Goal: Navigation & Orientation: Find specific page/section

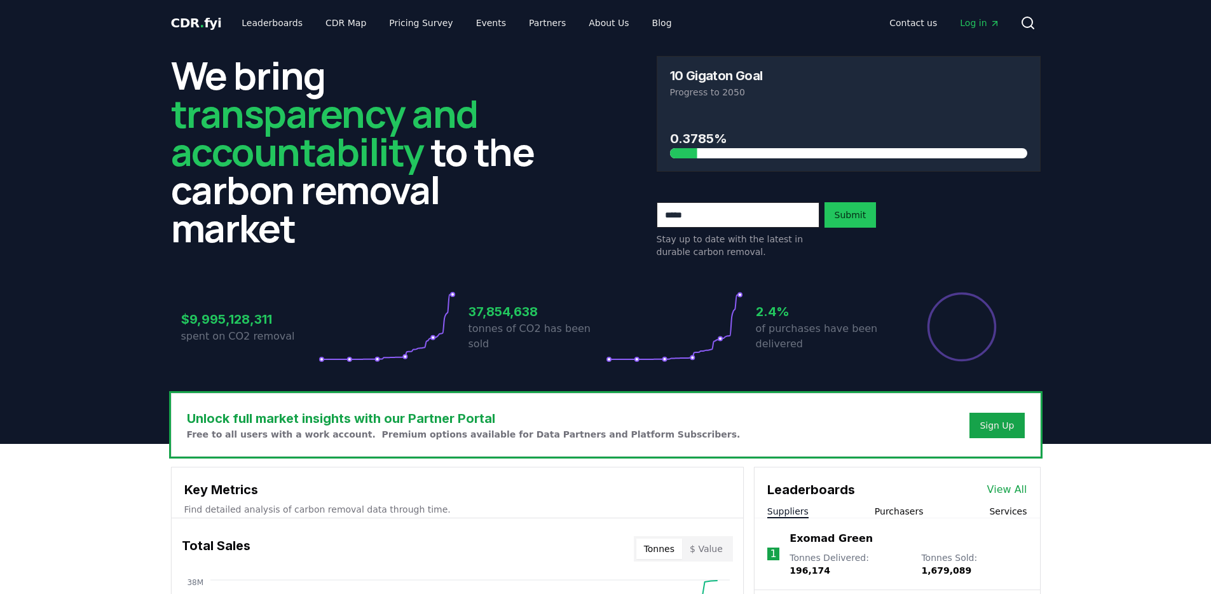
scroll to position [389, 0]
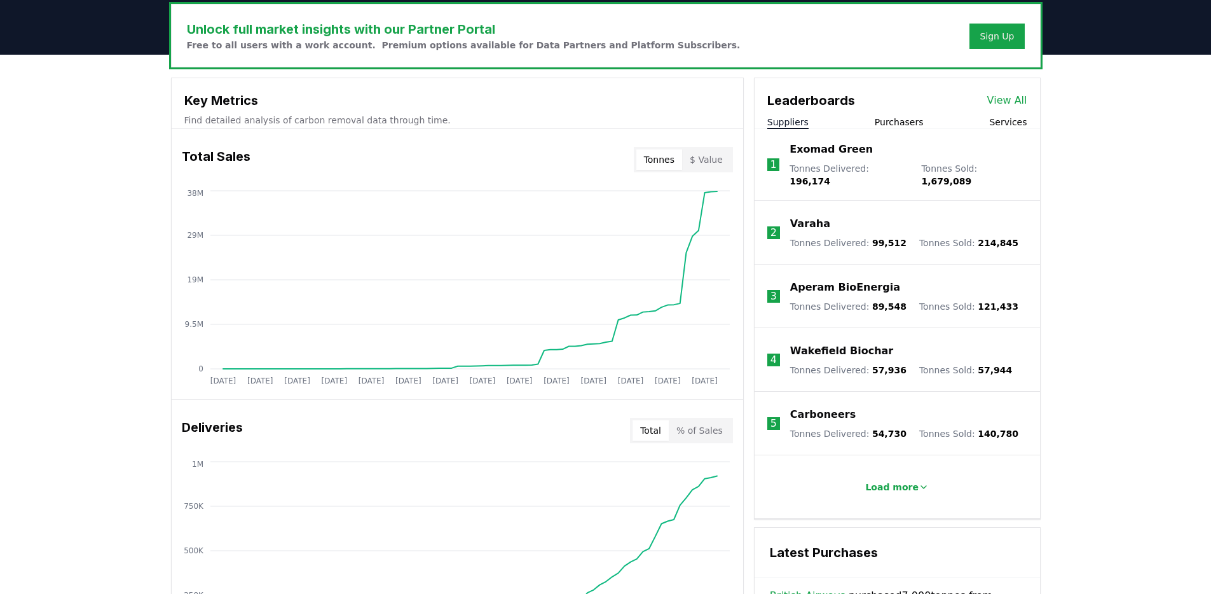
drag, startPoint x: 780, startPoint y: 120, endPoint x: 998, endPoint y: 372, distance: 332.9
click at [997, 371] on div "Leaderboards View All Suppliers Purchasers Services 1 Exomad Green Tonnes Deliv…" at bounding box center [896, 298] width 285 height 440
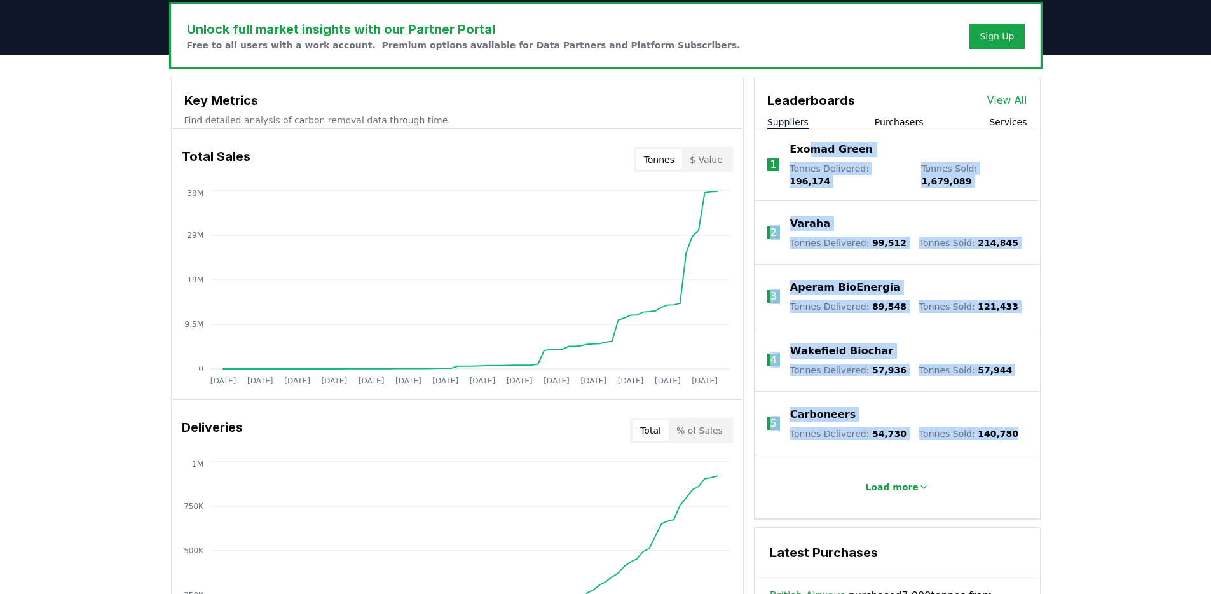
drag, startPoint x: 1024, startPoint y: 429, endPoint x: 822, endPoint y: 137, distance: 354.5
click at [810, 144] on div "Unlock full market insights with our Partner Portal Free to all users with a wo…" at bounding box center [605, 563] width 1211 height 1017
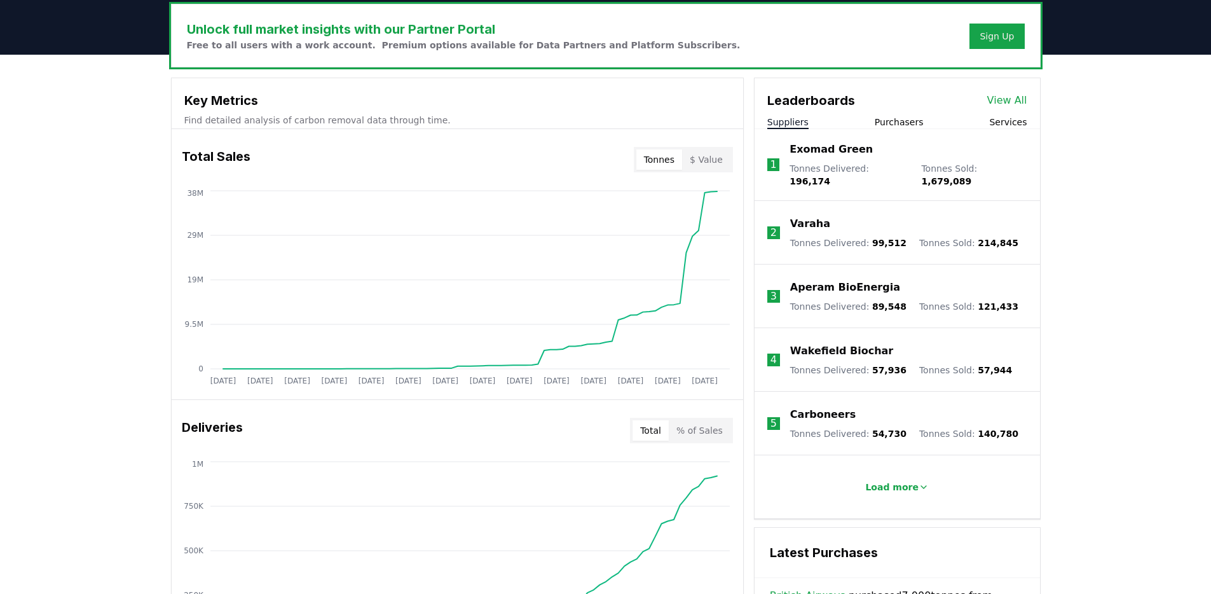
click at [1073, 257] on div "Unlock full market insights with our Partner Portal Free to all users with a wo…" at bounding box center [605, 563] width 1211 height 1017
click at [790, 156] on p "Exomad Green" at bounding box center [830, 149] width 83 height 15
